Goal: Information Seeking & Learning: Learn about a topic

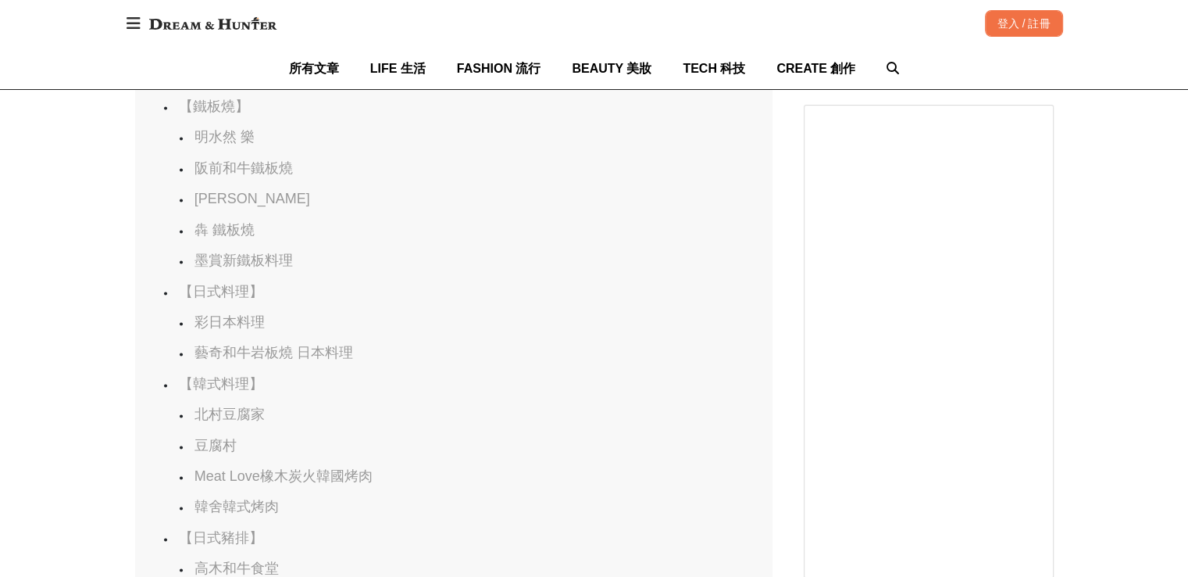
scroll to position [2344, 0]
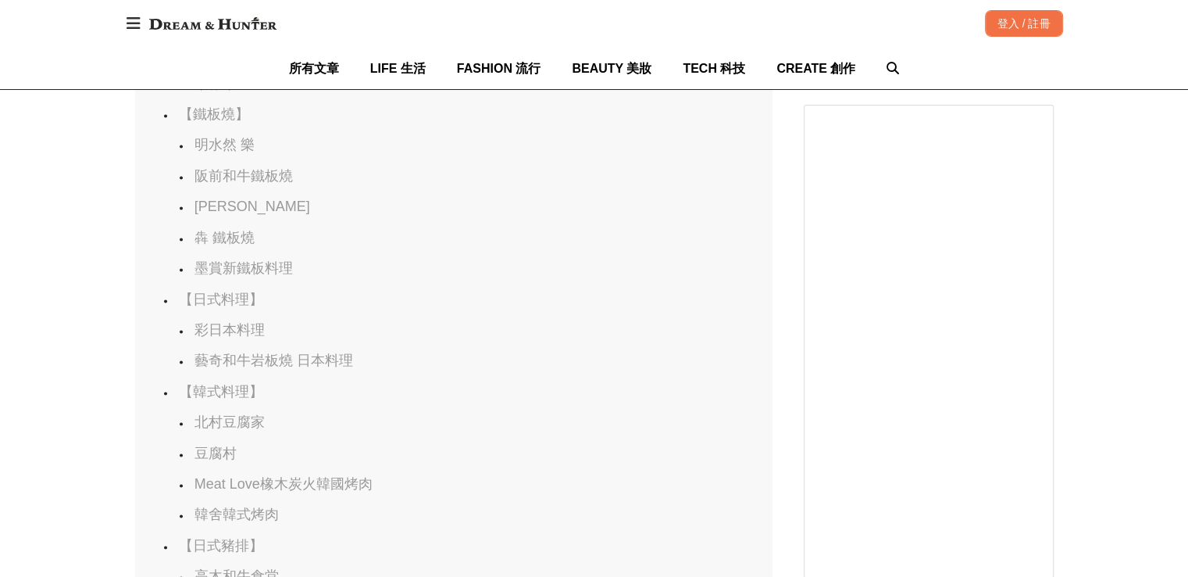
click at [220, 152] on link "明水然 樂" at bounding box center [225, 145] width 60 height 16
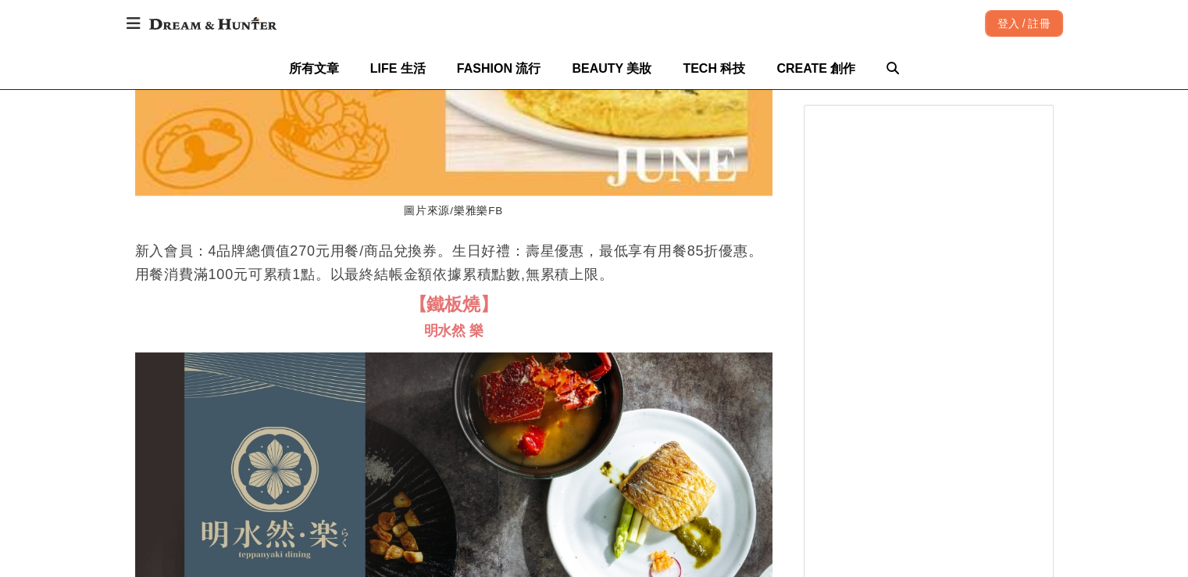
scroll to position [0, 0]
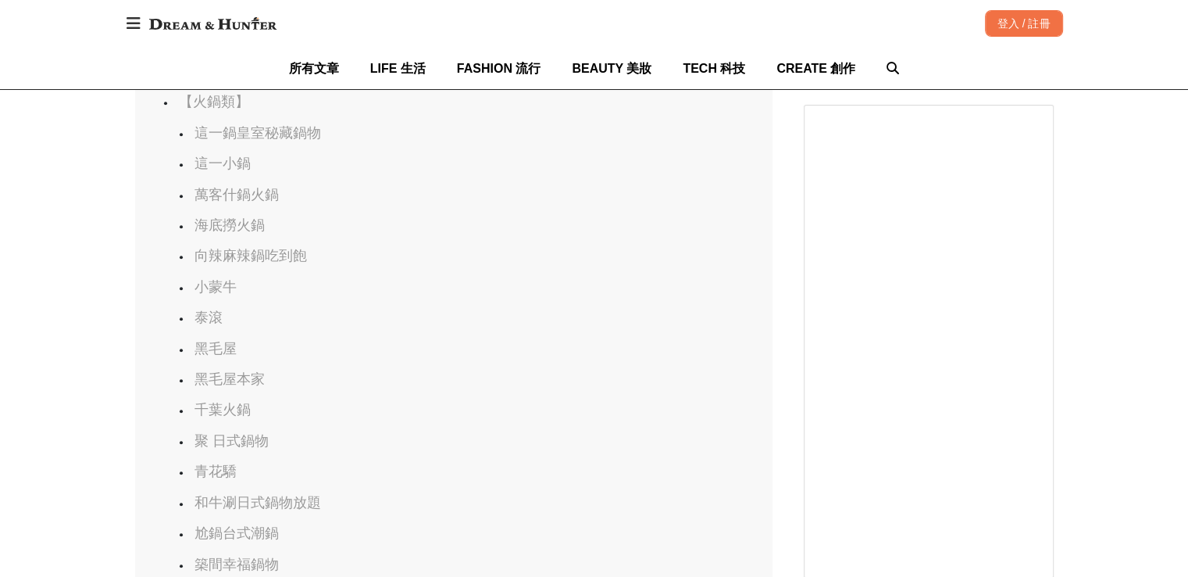
scroll to position [0, 637]
click at [229, 233] on link "海底撈火鍋" at bounding box center [230, 225] width 70 height 16
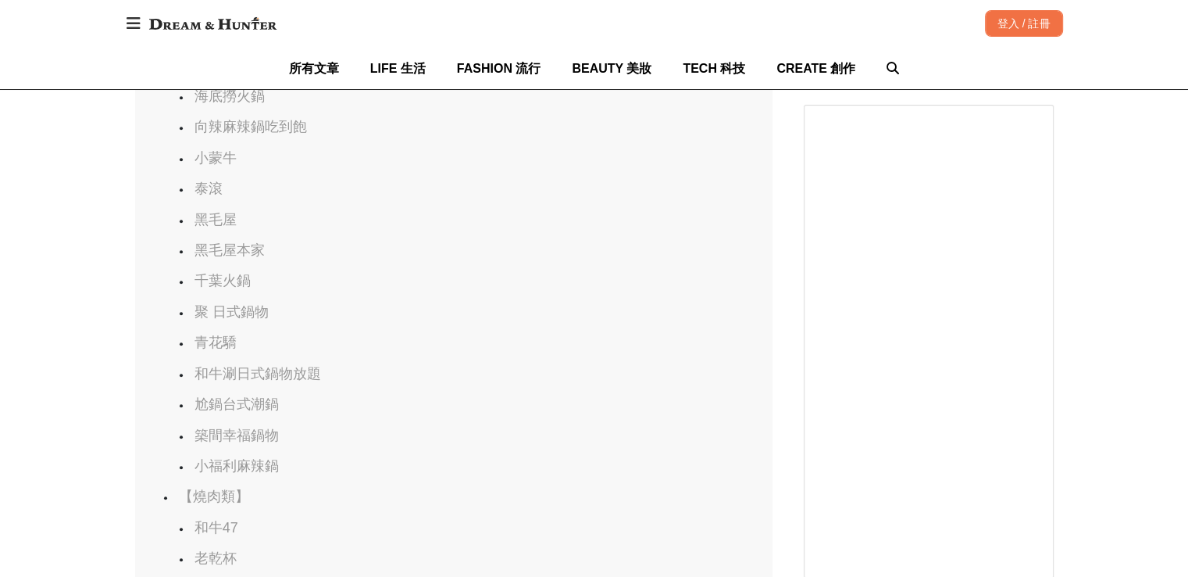
scroll to position [0, 0]
click at [248, 259] on link "築間幸福鍋物" at bounding box center [237, 252] width 84 height 16
click at [206, 380] on link "肉次方" at bounding box center [216, 372] width 42 height 16
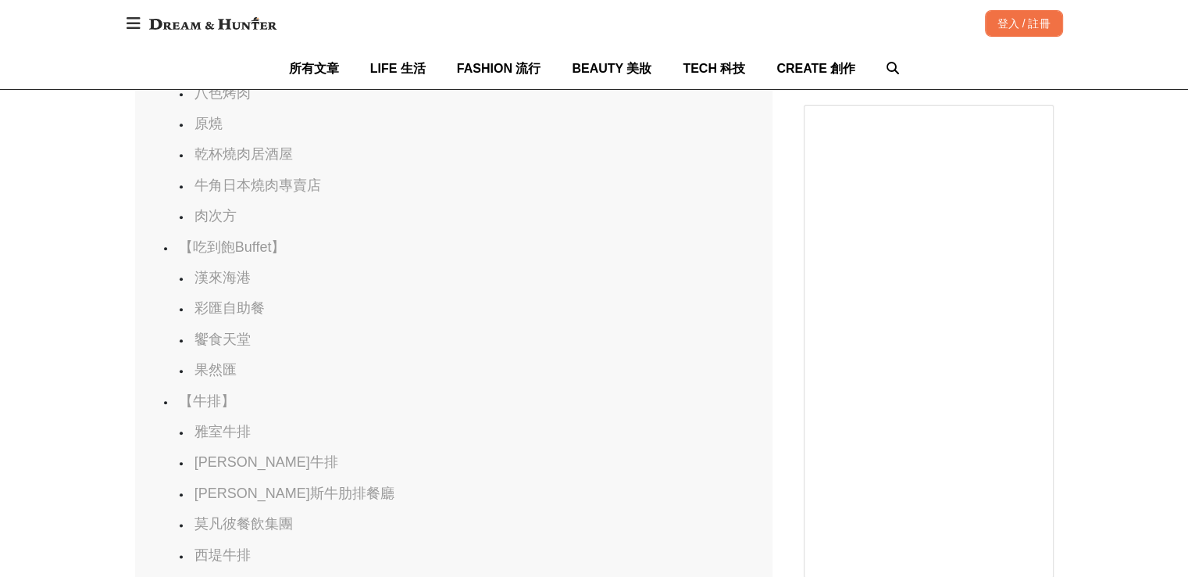
scroll to position [0, 3098]
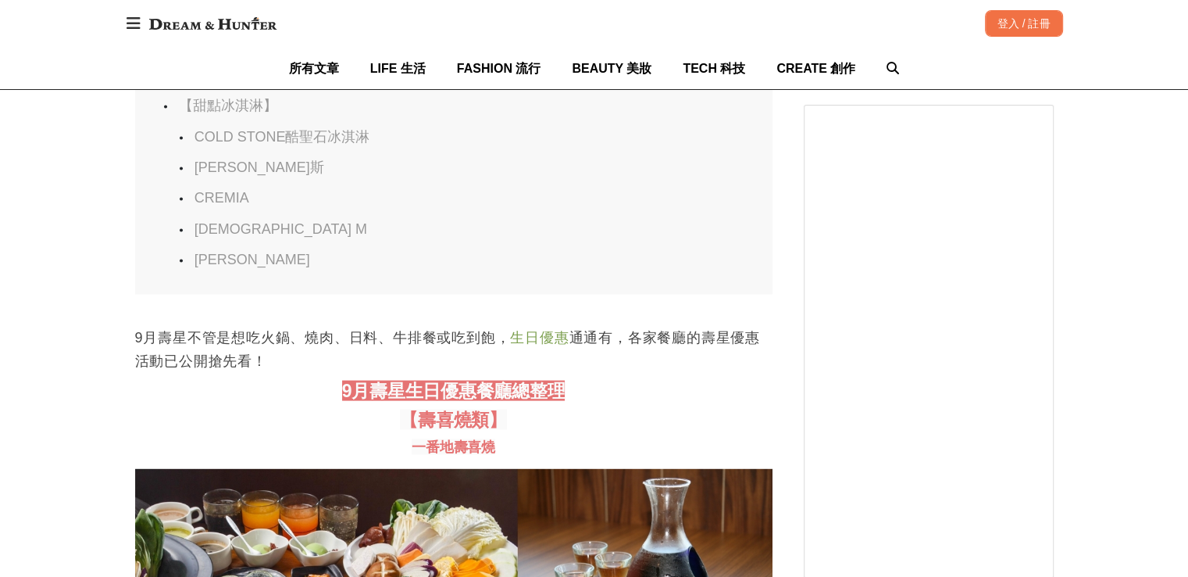
scroll to position [3125, 0]
